Goal: Check status: Check status

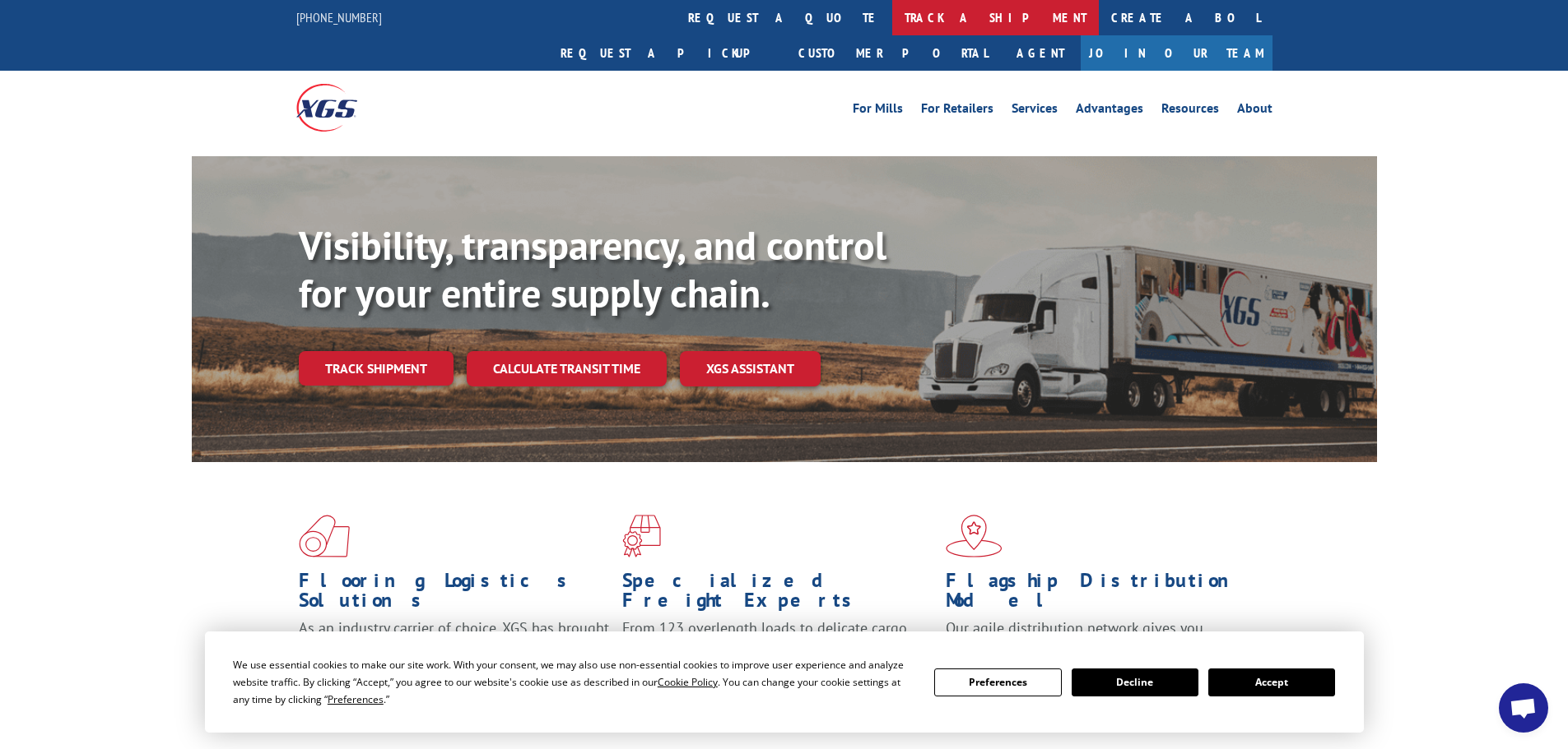
click at [892, 22] on link "track a shipment" at bounding box center [996, 18] width 207 height 36
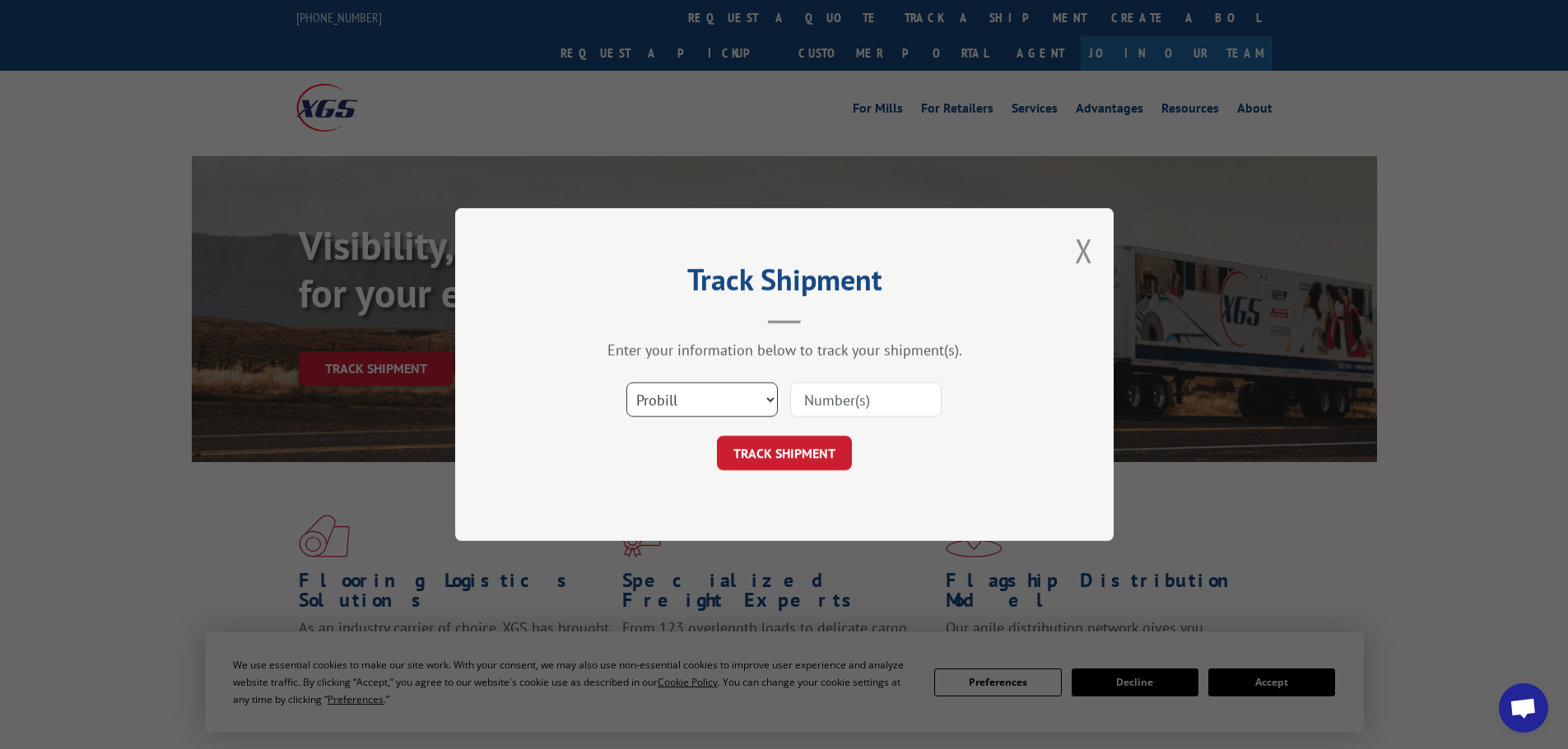
click at [696, 405] on select "Select category... Probill BOL PO" at bounding box center [702, 399] width 152 height 35
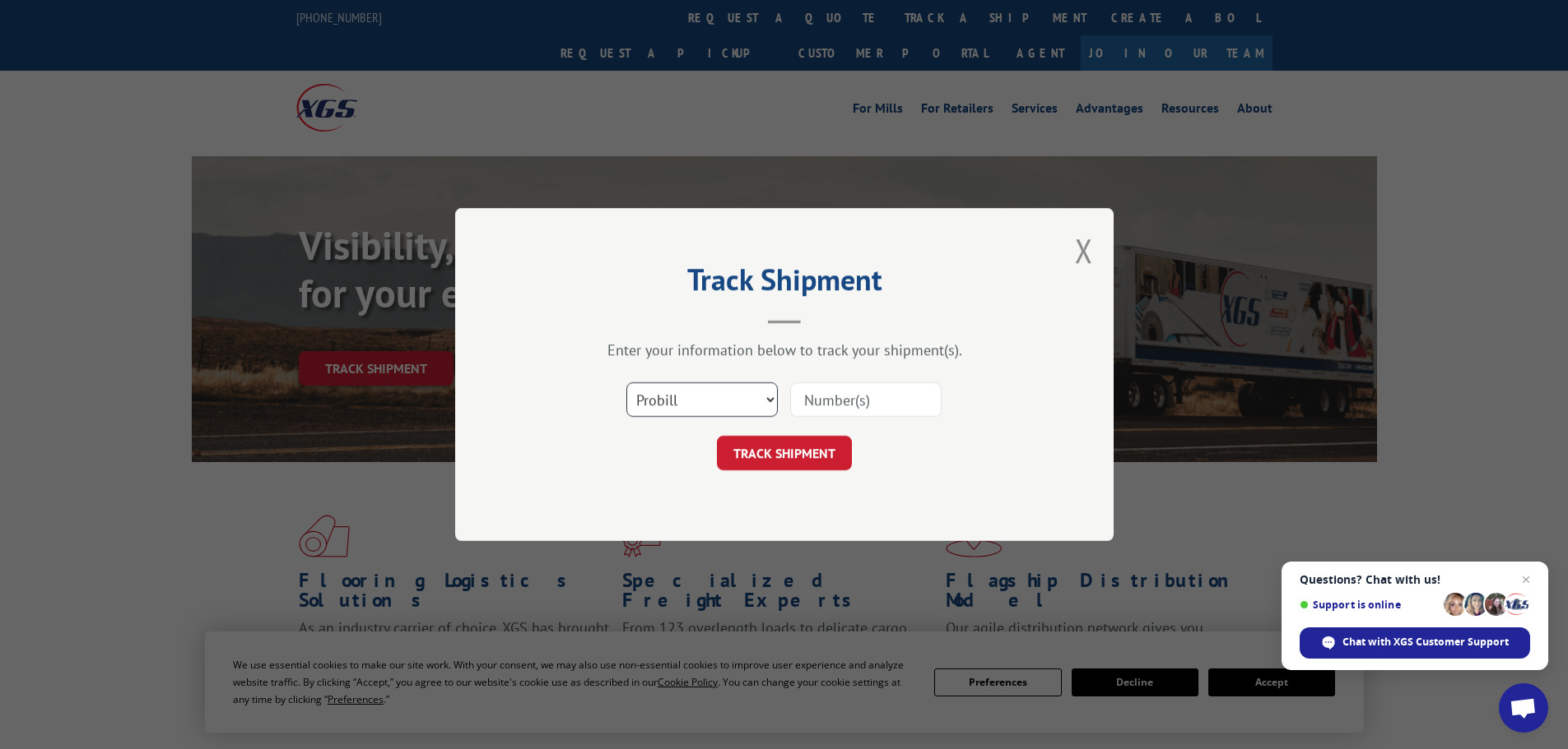
select select "po"
click at [627, 383] on select "Select category... Probill BOL PO" at bounding box center [702, 399] width 152 height 35
click at [836, 394] on input at bounding box center [865, 399] width 152 height 35
paste input "17260051"
type input "17260051"
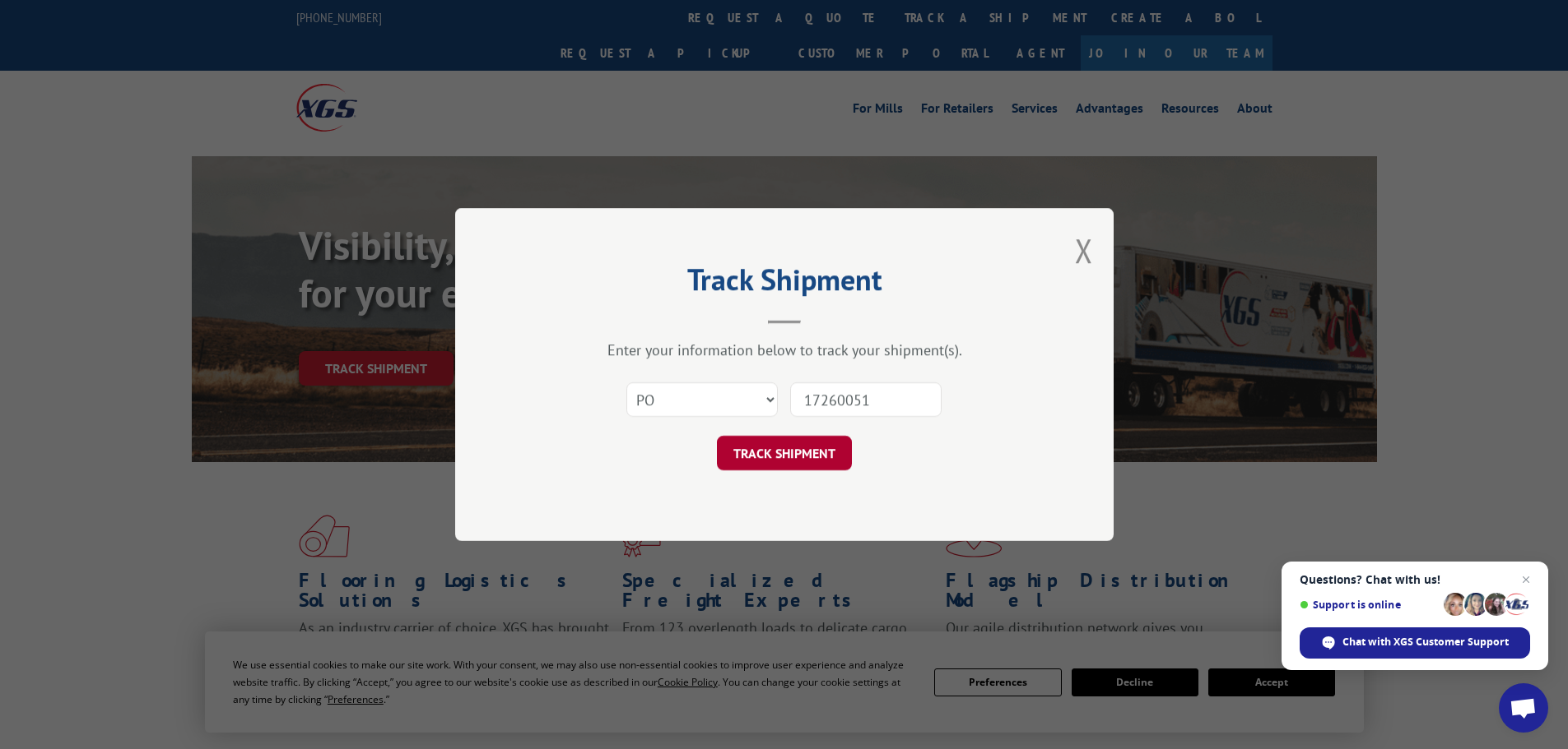
click at [792, 456] on button "TRACK SHIPMENT" at bounding box center [784, 453] width 135 height 35
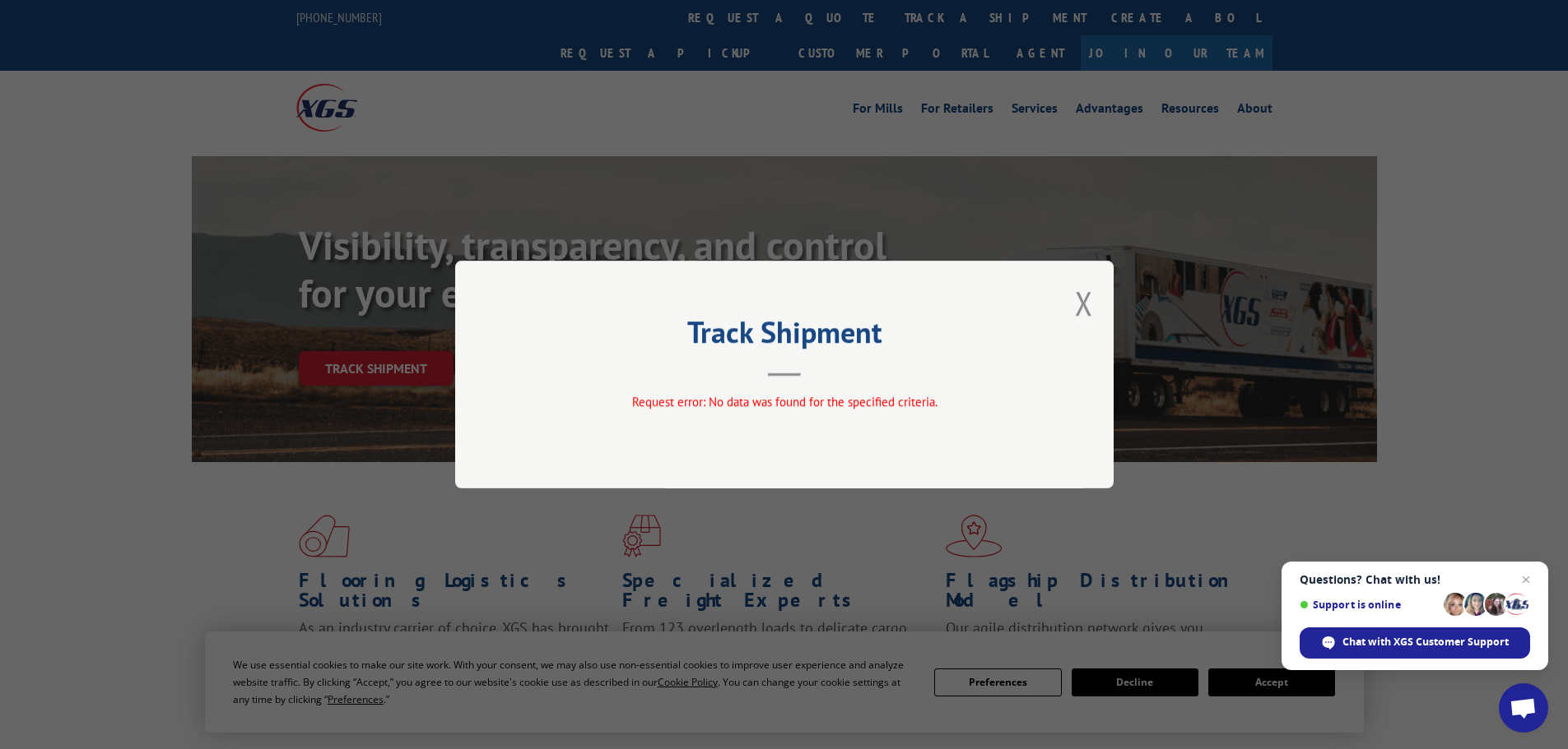
click at [1085, 304] on button "Close modal" at bounding box center [1083, 303] width 18 height 44
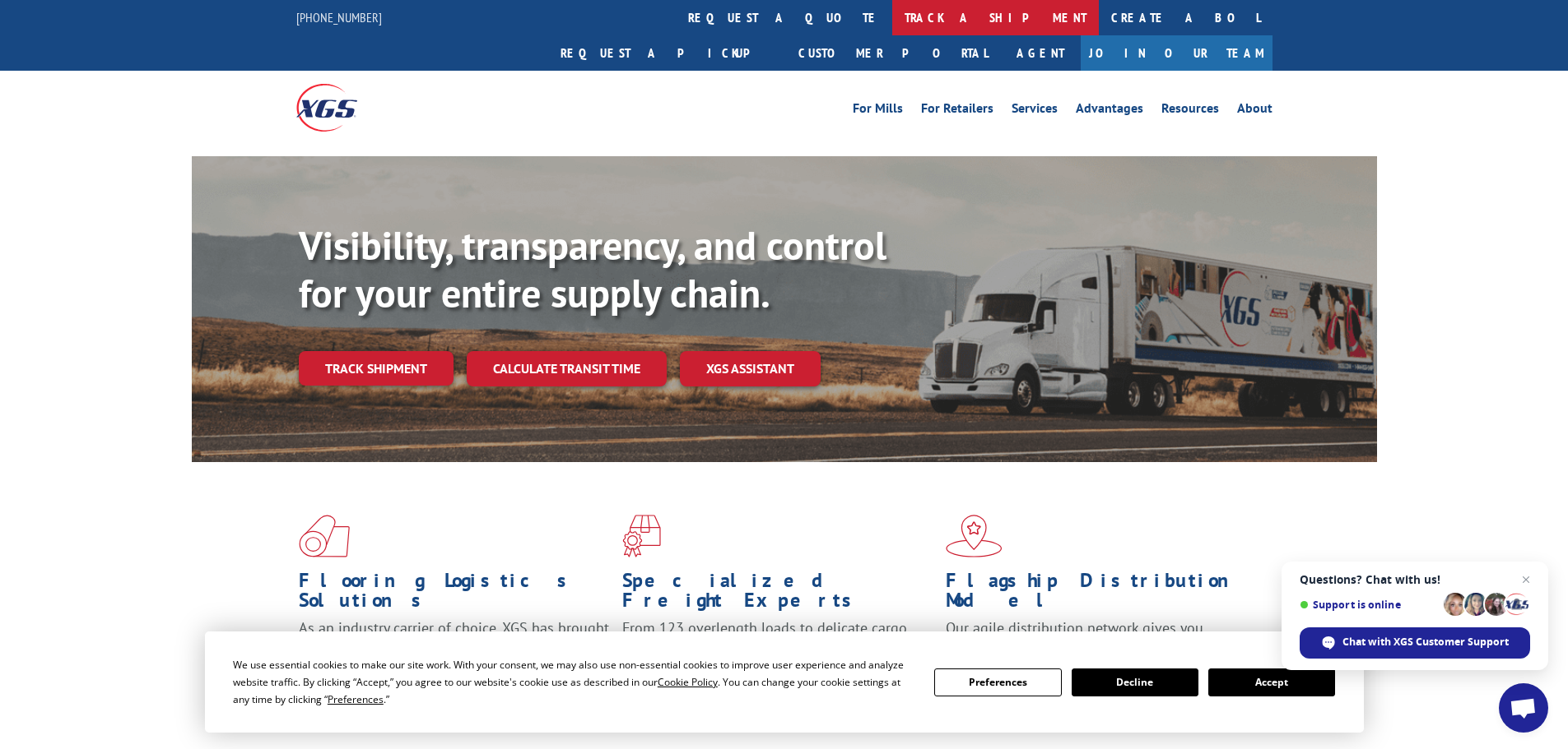
click at [892, 14] on link "track a shipment" at bounding box center [996, 18] width 207 height 36
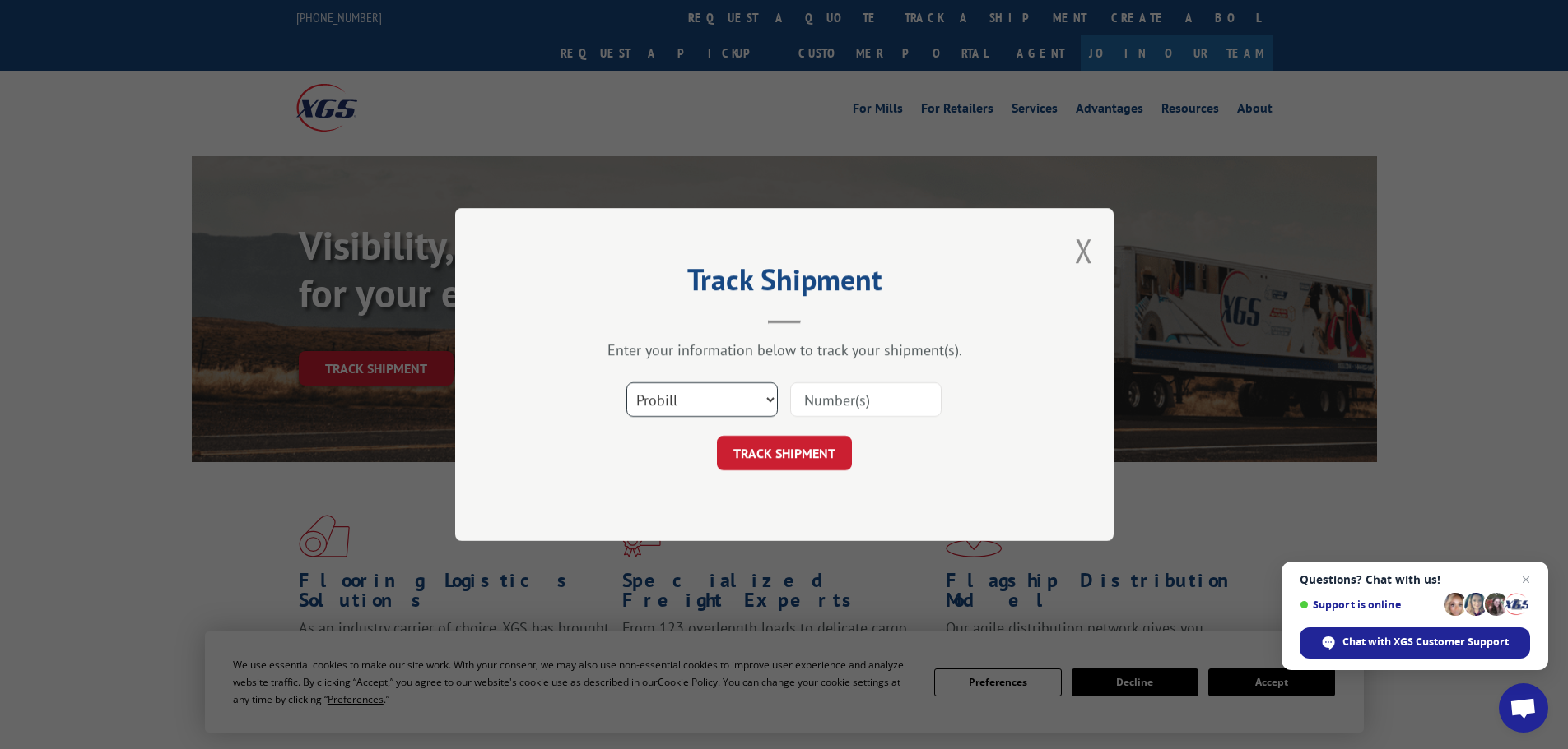
click at [653, 399] on select "Select category... Probill BOL PO" at bounding box center [702, 399] width 152 height 35
select select "po"
click at [627, 383] on select "Select category... Probill BOL PO" at bounding box center [702, 399] width 152 height 35
click at [840, 403] on input at bounding box center [865, 399] width 152 height 35
paste input "28527602"
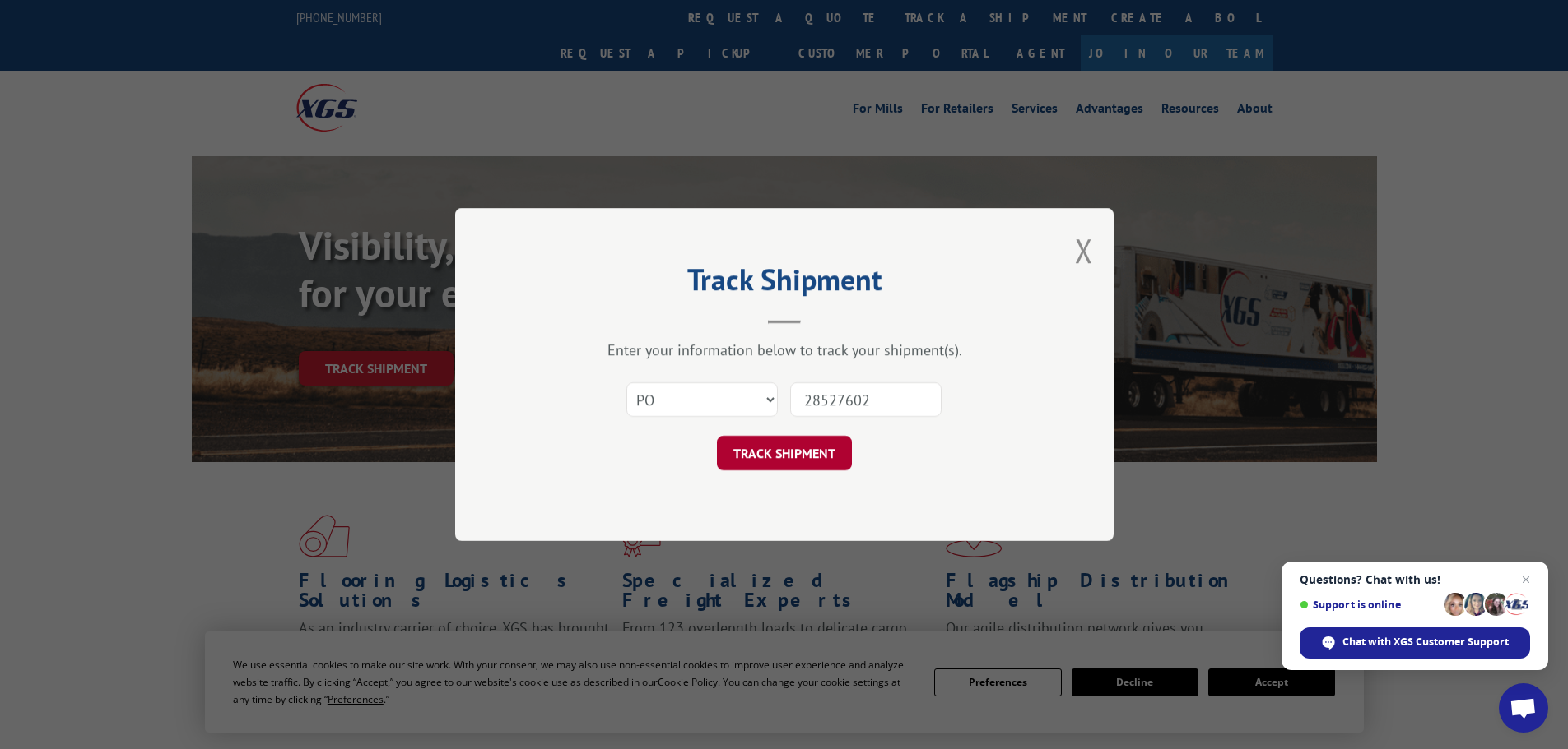
type input "28527602"
click at [790, 439] on button "TRACK SHIPMENT" at bounding box center [784, 453] width 135 height 35
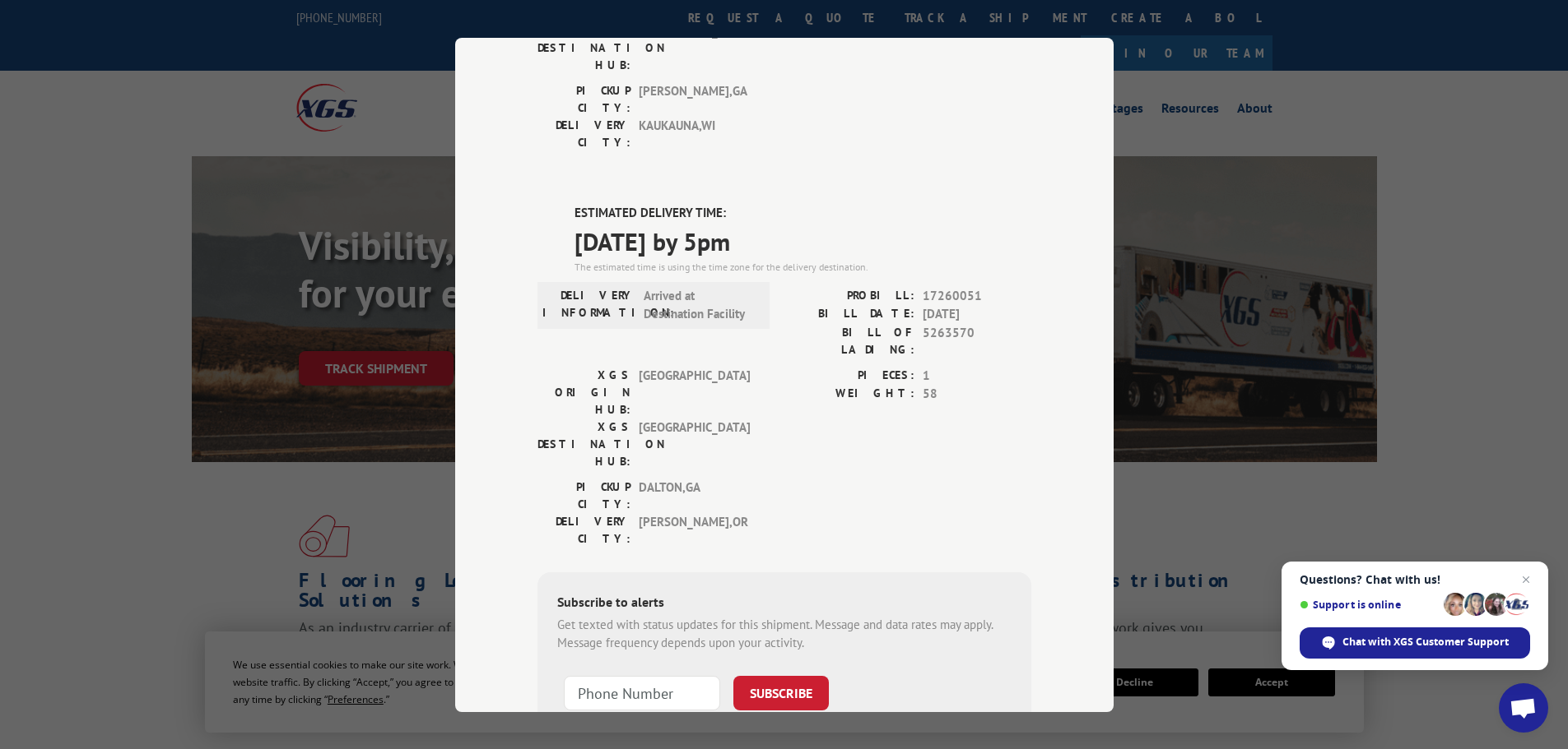
scroll to position [335, 0]
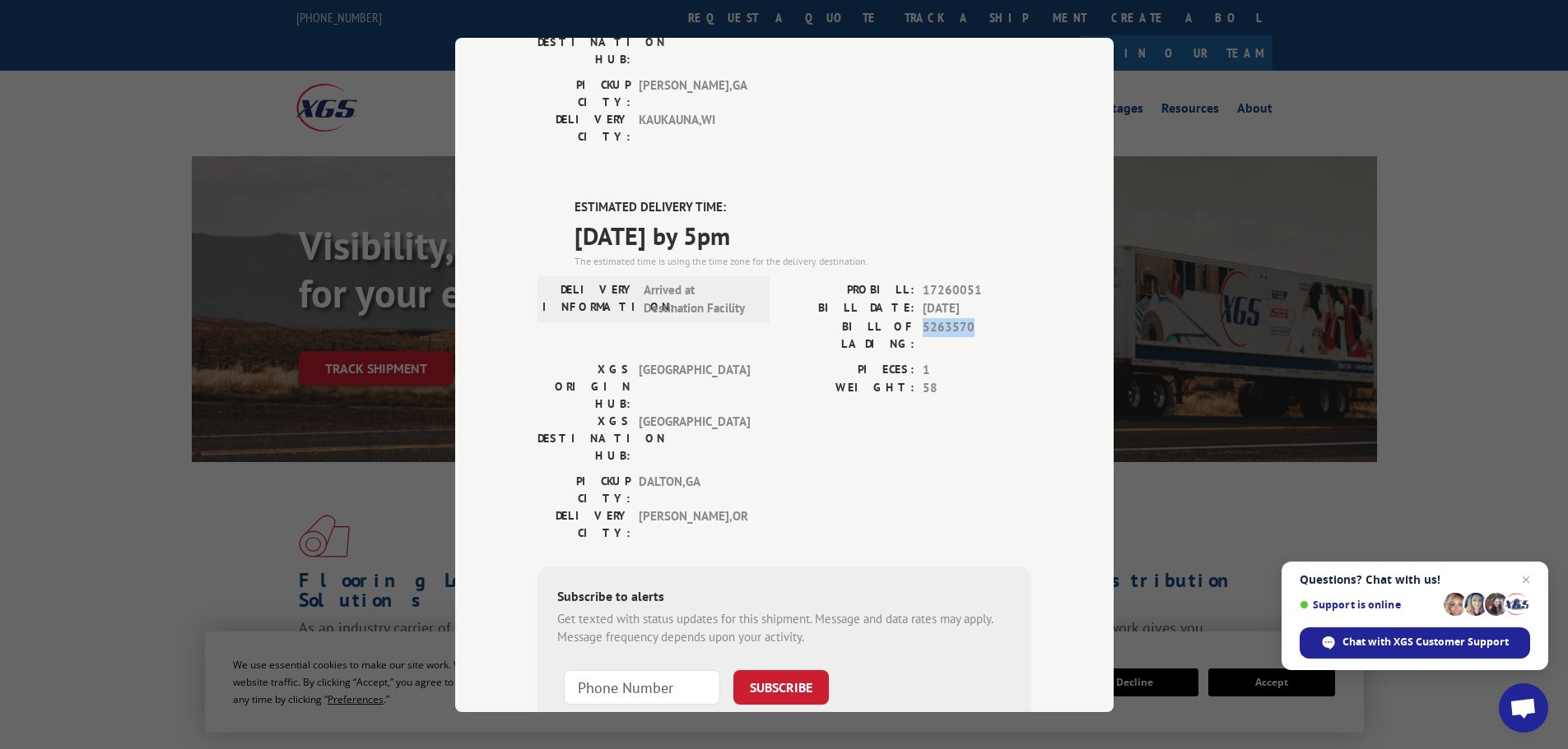
drag, startPoint x: 967, startPoint y: 231, endPoint x: 916, endPoint y: 236, distance: 51.2
click at [923, 317] on span "5263570" at bounding box center [977, 334] width 108 height 35
copy span "5263570"
